Goal: Find specific page/section: Find specific page/section

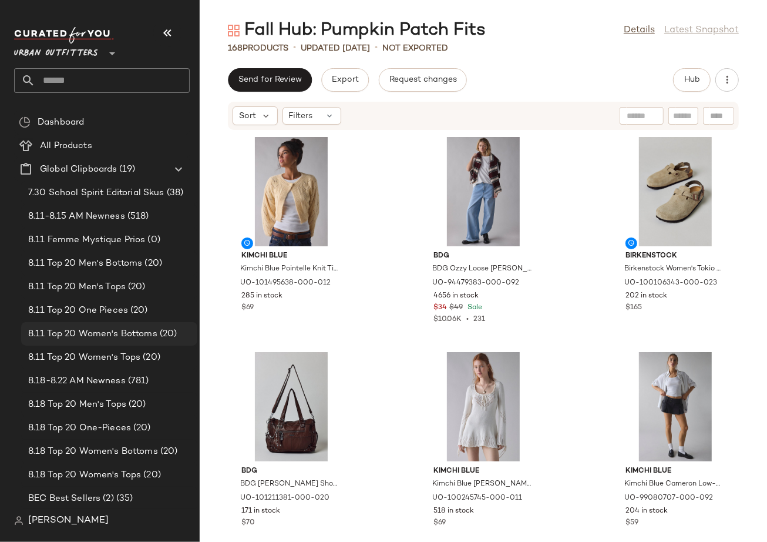
scroll to position [84, 0]
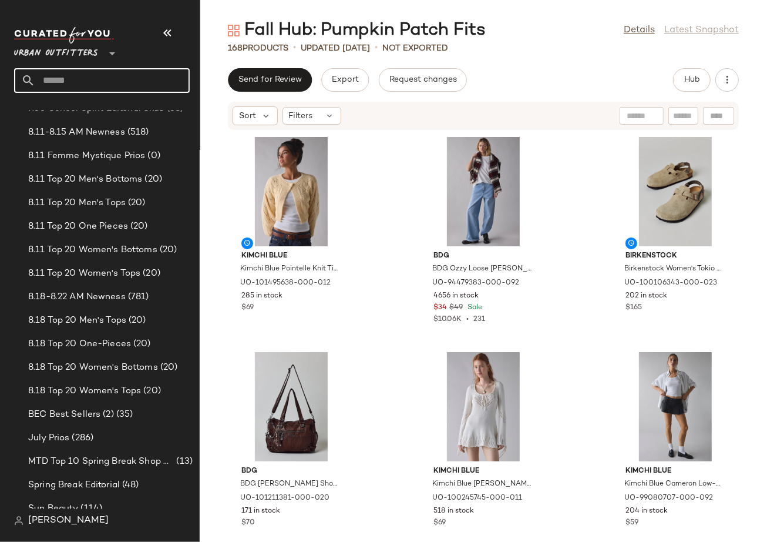
click at [72, 90] on input "text" at bounding box center [112, 80] width 155 height 25
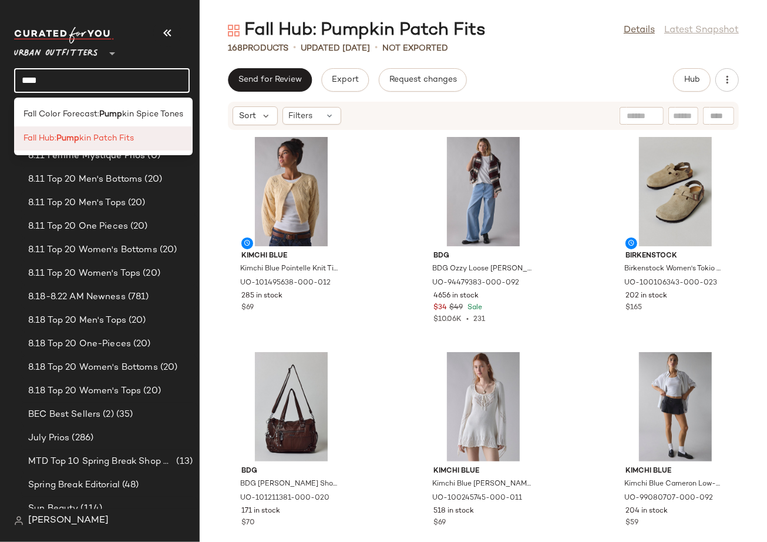
type input "****"
click at [79, 137] on b "Pump" at bounding box center [67, 138] width 23 height 12
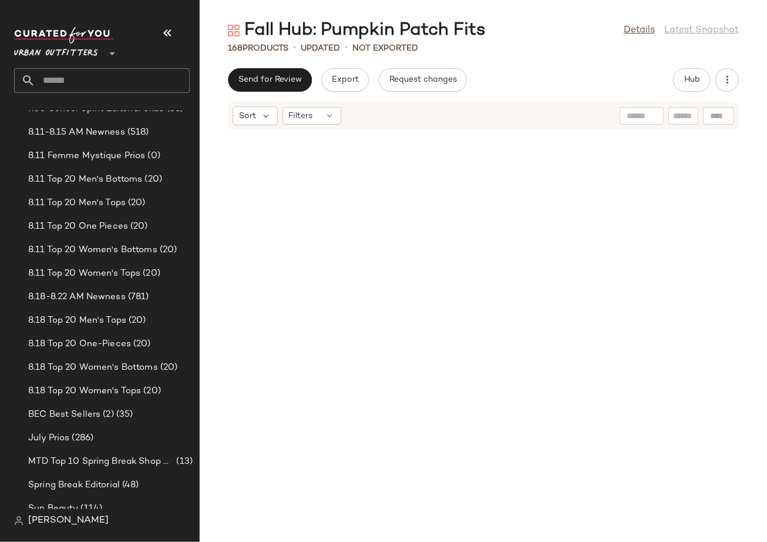
click at [76, 83] on input "text" at bounding box center [112, 80] width 155 height 25
type input "*******"
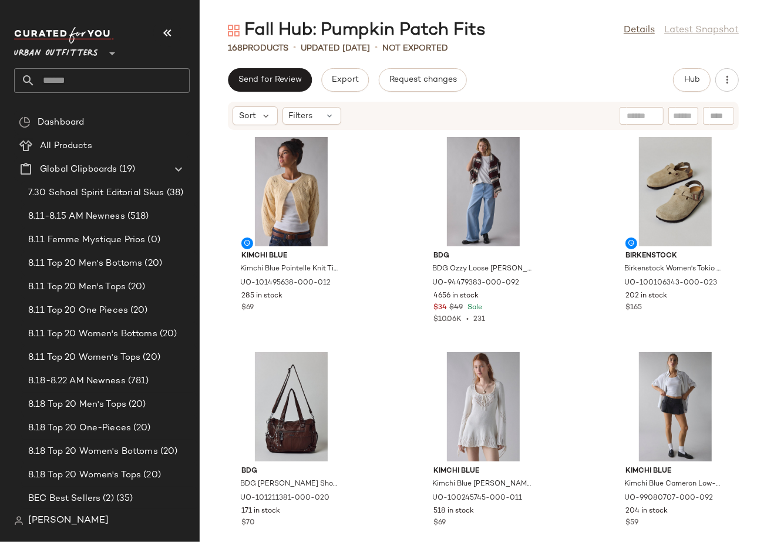
click at [86, 89] on input "text" at bounding box center [112, 80] width 155 height 25
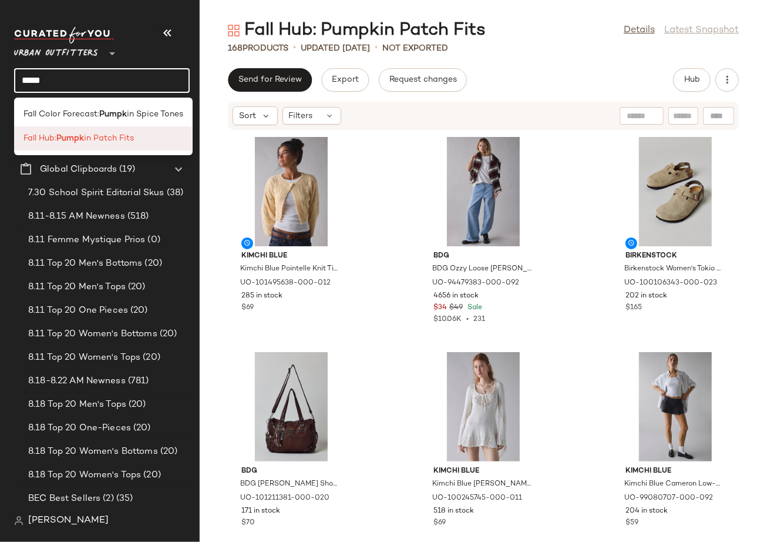
type input "*****"
click at [98, 129] on div "Fall Hub: Pumpk in Patch Fits" at bounding box center [103, 138] width 179 height 24
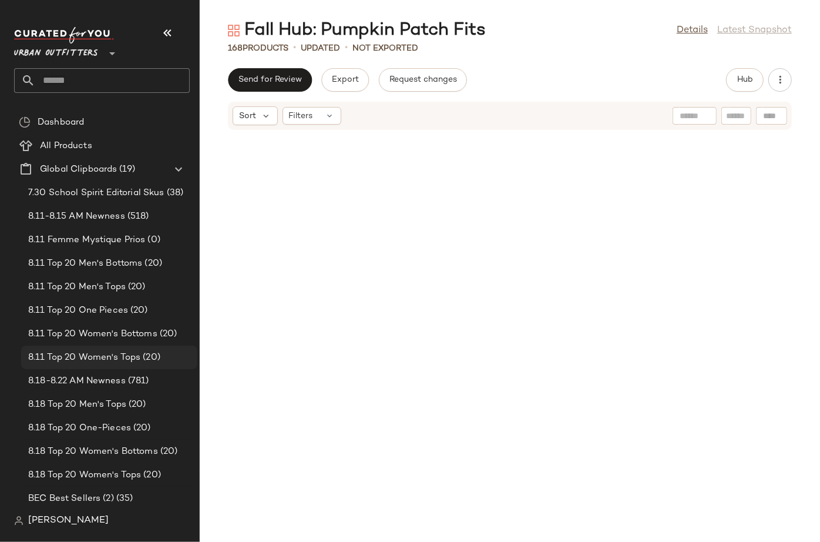
click at [105, 363] on span "8.11 Top 20 Women's Tops" at bounding box center [84, 358] width 112 height 14
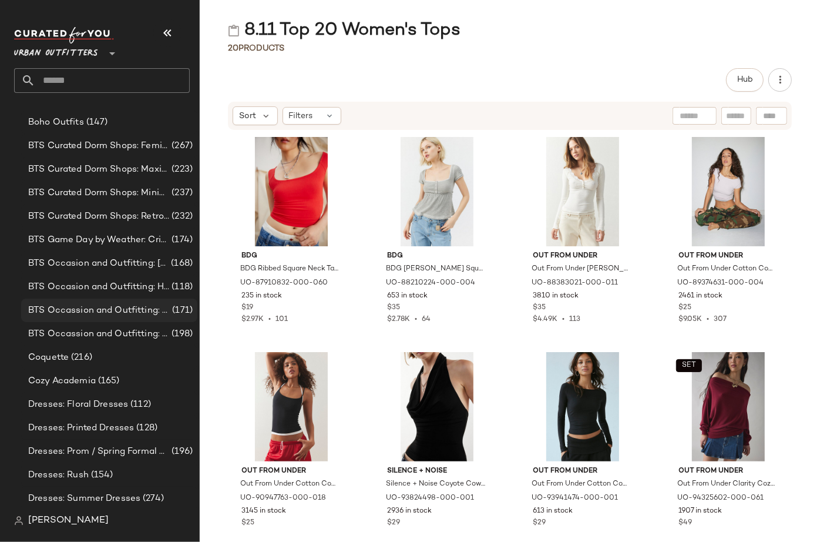
scroll to position [1152, 0]
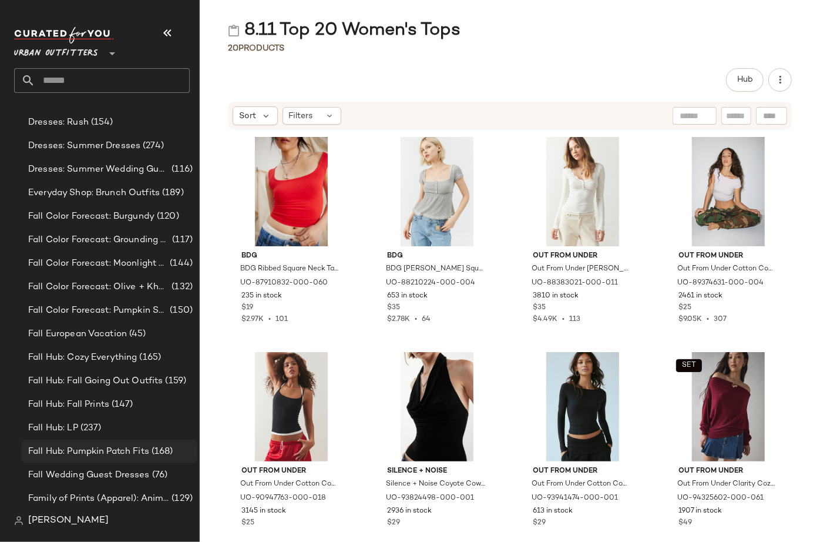
click at [88, 450] on span "Fall Hub: Pumpkin Patch Fits" at bounding box center [88, 452] width 121 height 14
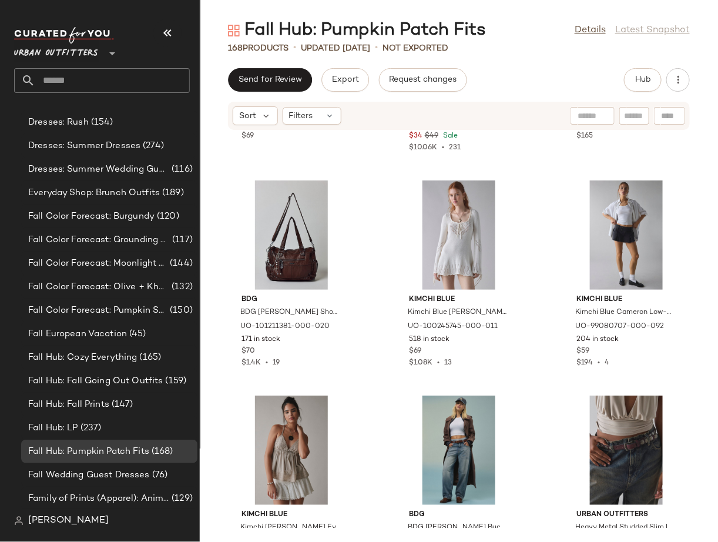
scroll to position [219, 0]
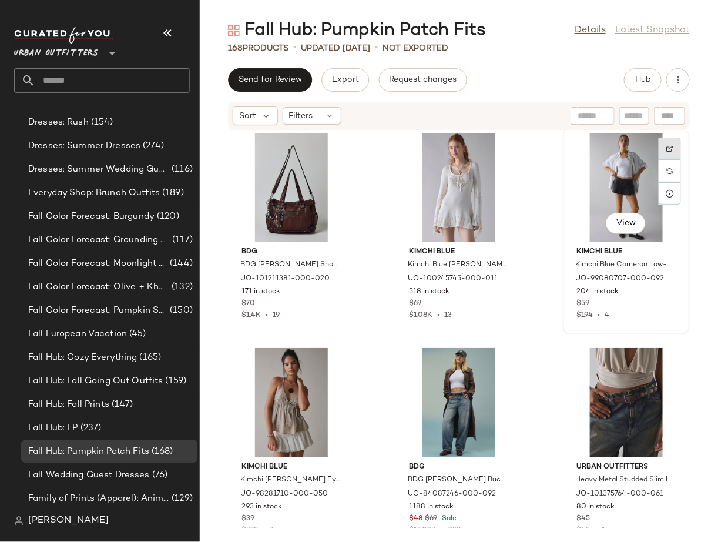
click at [663, 160] on div at bounding box center [670, 171] width 22 height 22
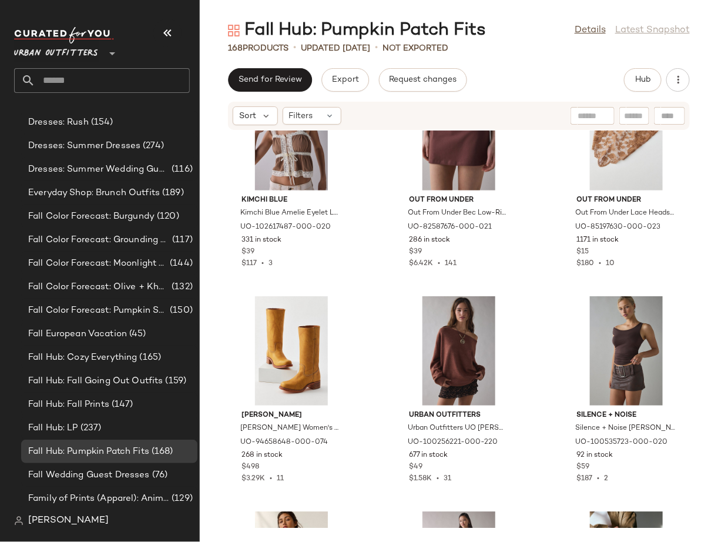
scroll to position [969, 0]
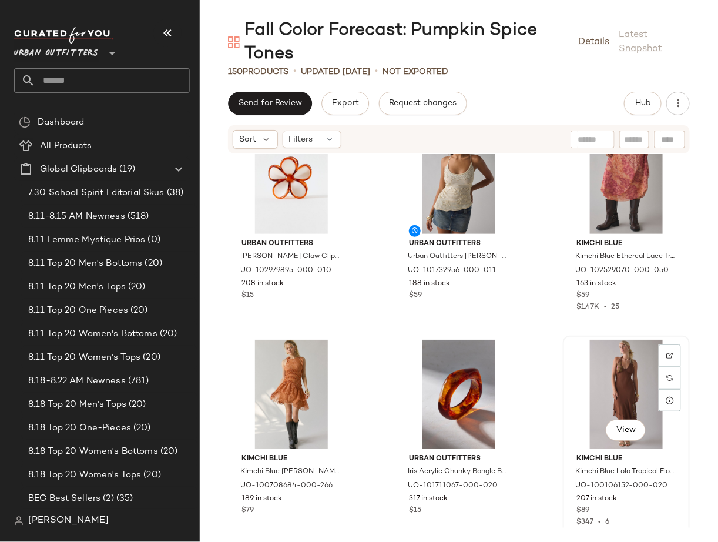
scroll to position [1679, 0]
